Goal: Task Accomplishment & Management: Manage account settings

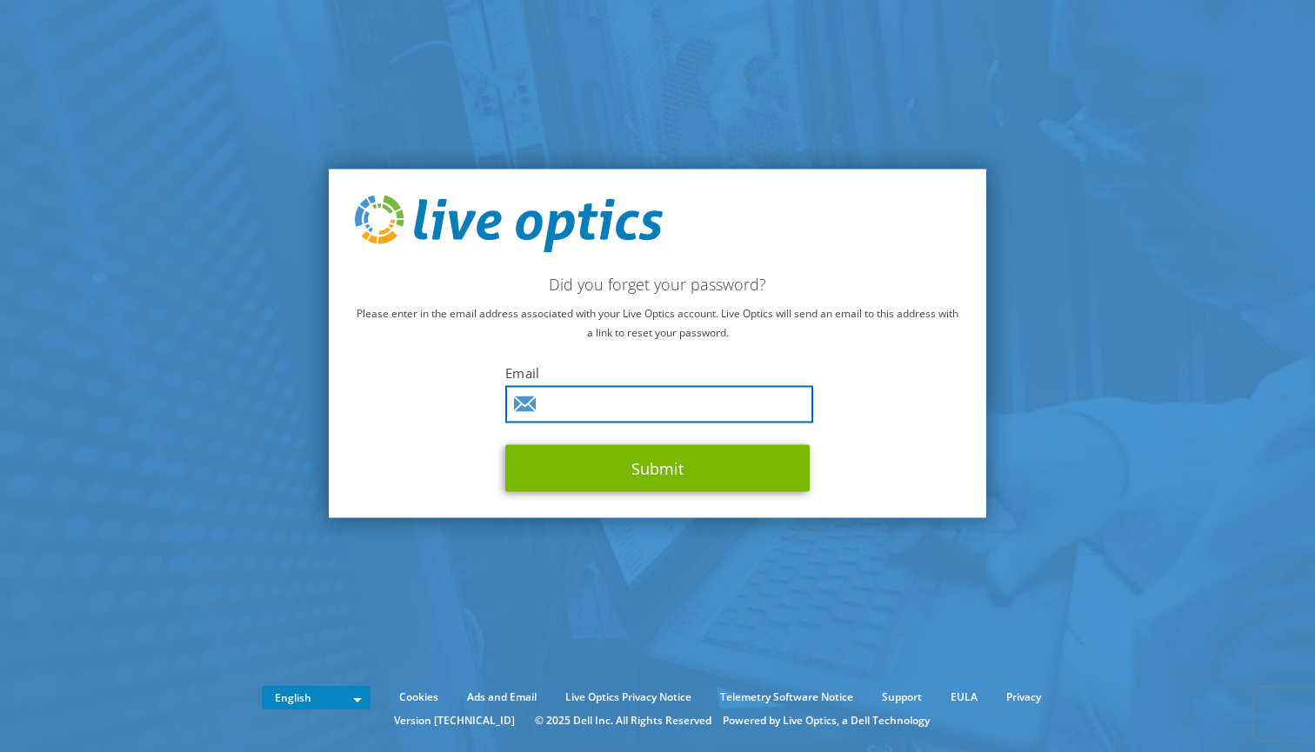
click at [660, 408] on input "text" at bounding box center [659, 403] width 308 height 37
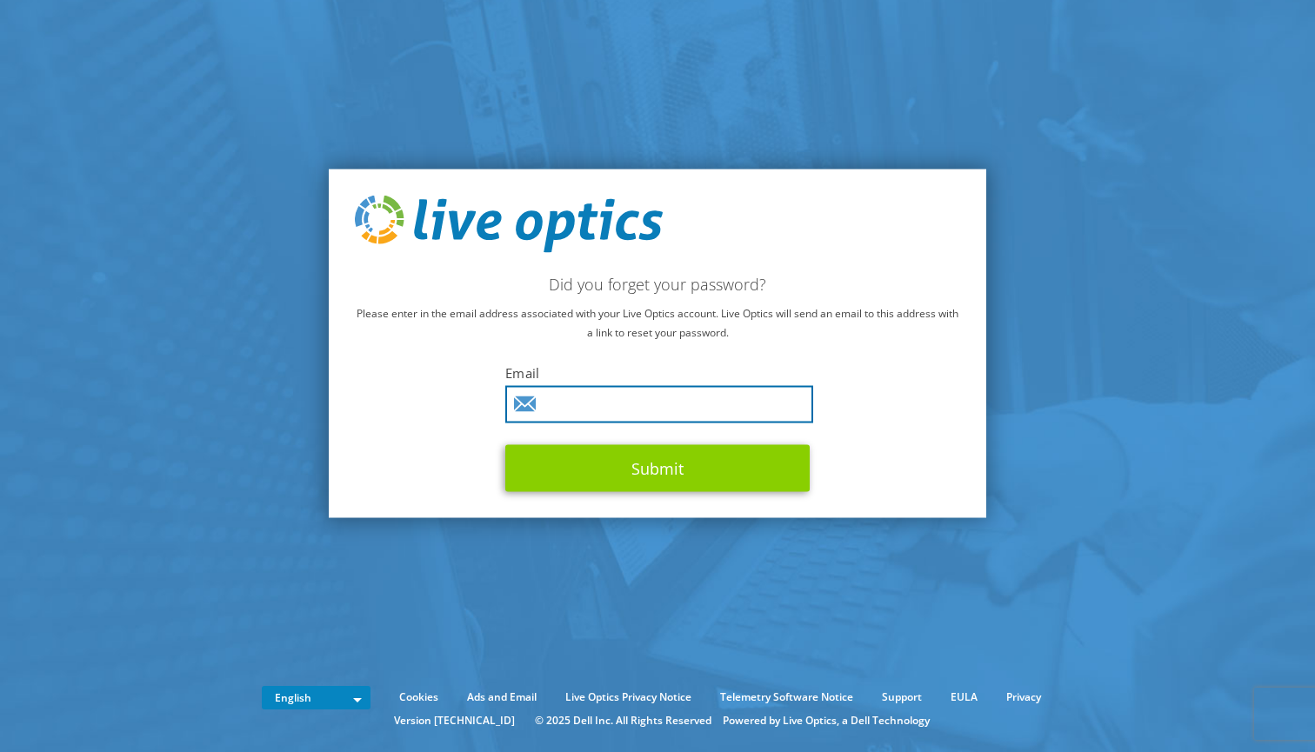
type input "ryan.kennedy@nutanix.com"
click at [636, 465] on button "Submit" at bounding box center [657, 467] width 304 height 47
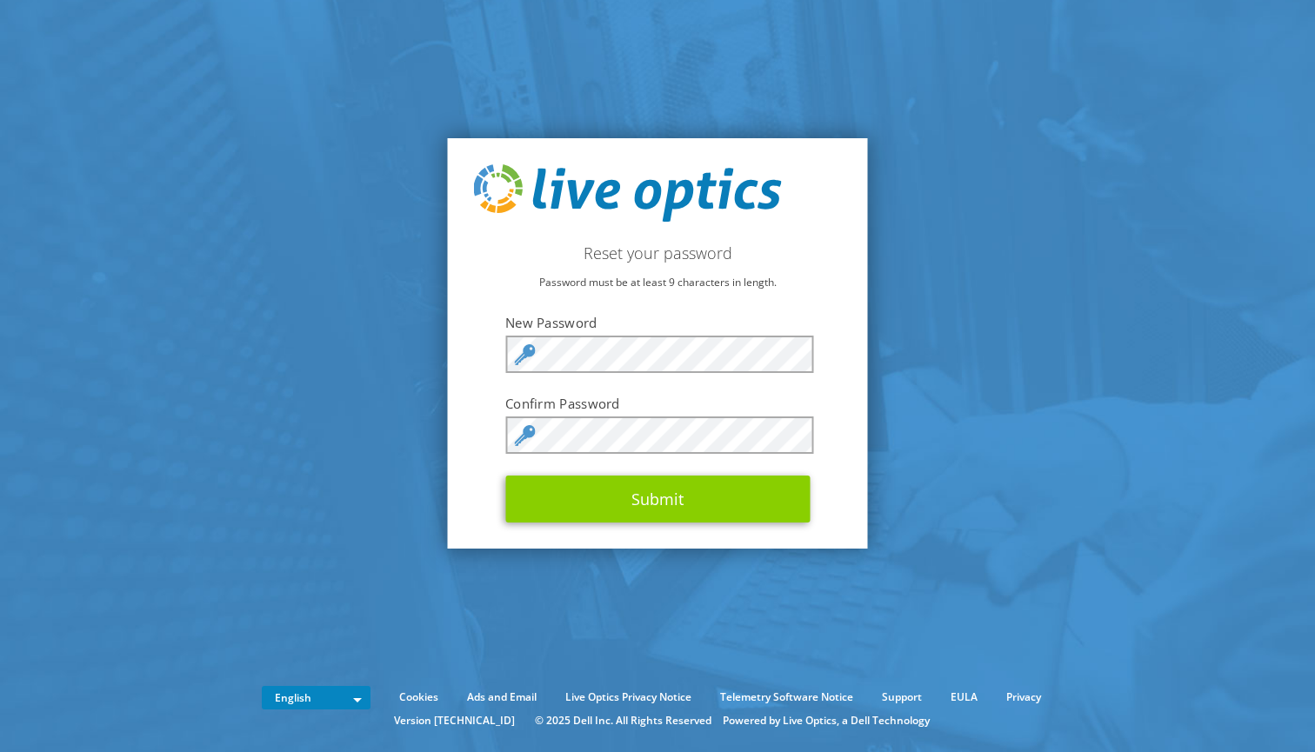
click at [599, 499] on button "Submit" at bounding box center [657, 499] width 304 height 47
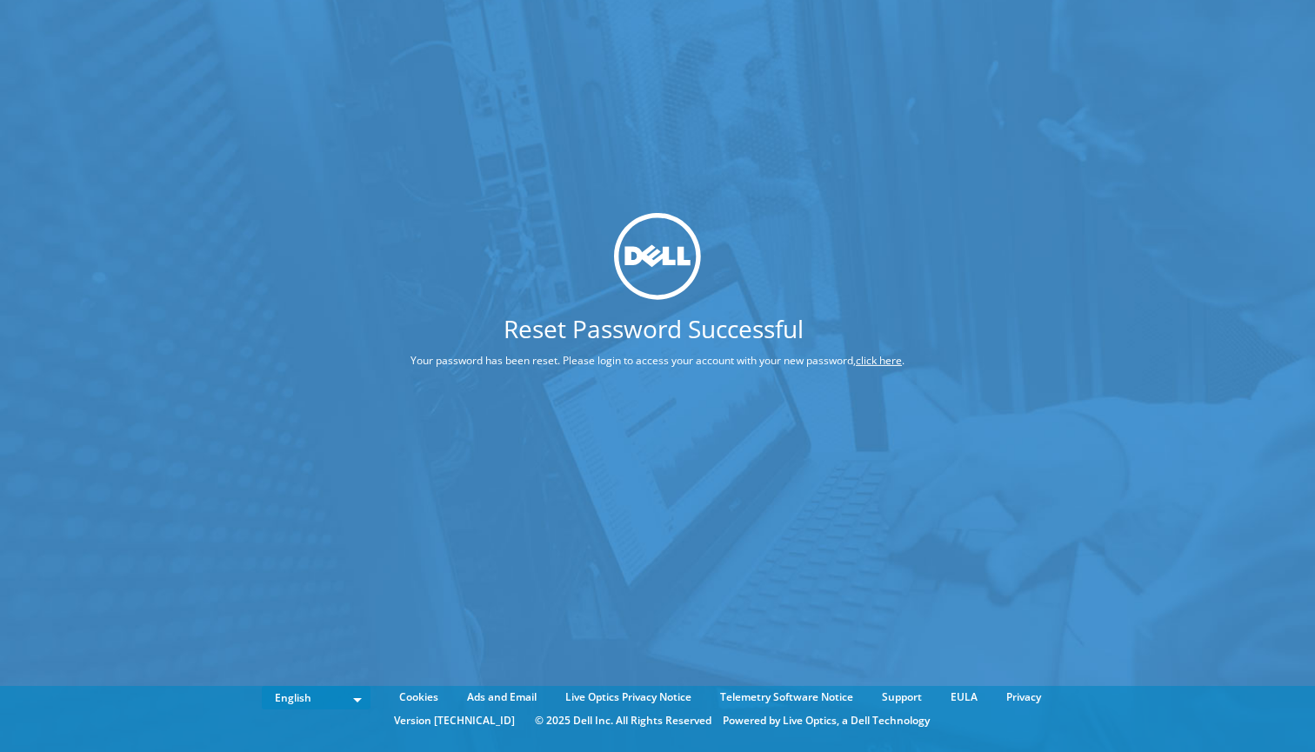
click at [880, 361] on link "click here" at bounding box center [878, 360] width 46 height 15
